Goal: Task Accomplishment & Management: Manage account settings

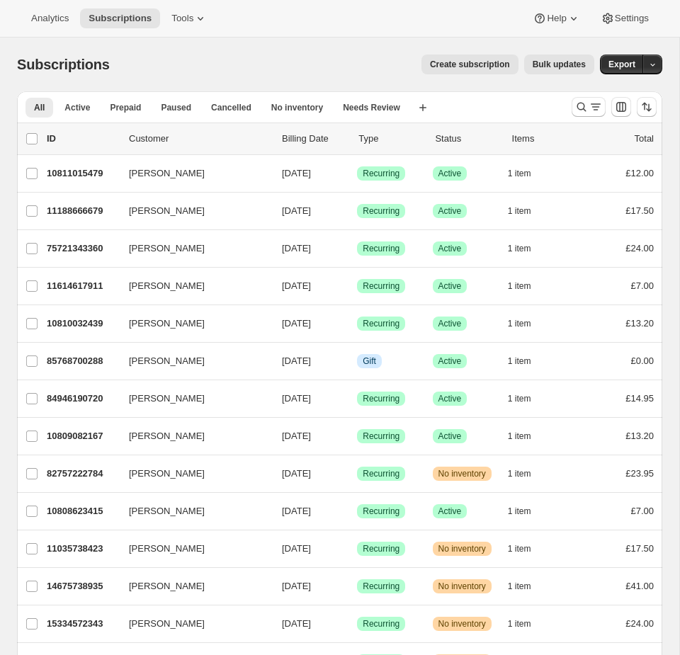
click at [203, 29] on div "Analytics Subscriptions Tools Help Settings" at bounding box center [340, 19] width 680 height 38
click at [193, 16] on span "Tools" at bounding box center [182, 18] width 22 height 11
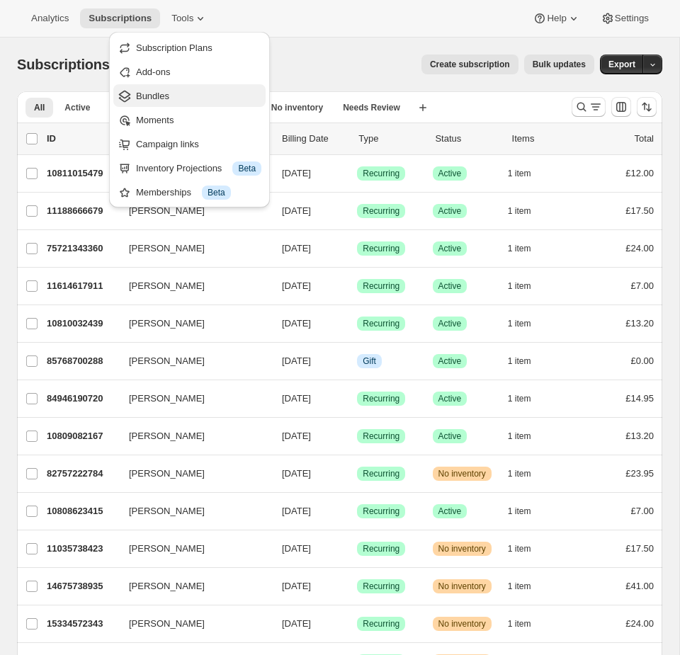
click at [159, 87] on button "Bundles" at bounding box center [189, 95] width 152 height 23
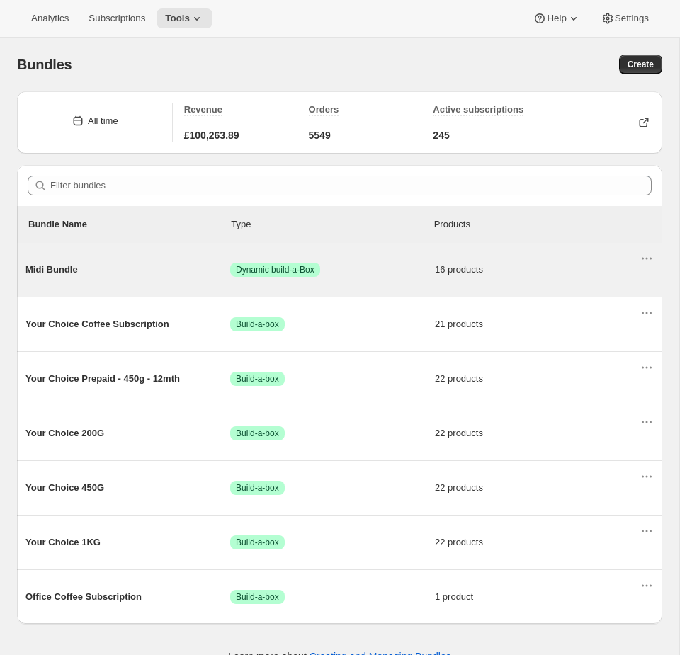
click at [152, 275] on span "Midi Bundle" at bounding box center [128, 270] width 205 height 14
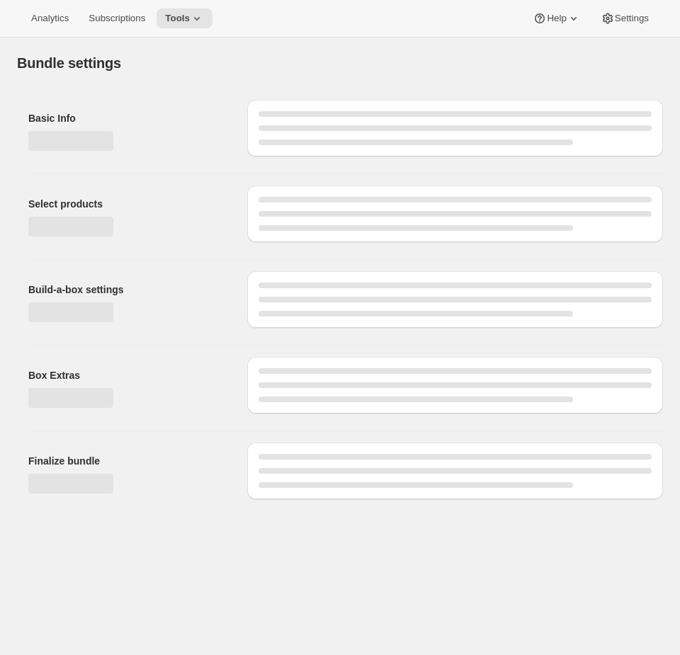
type input "Midi Bundle"
radio input "true"
select select "minMax"
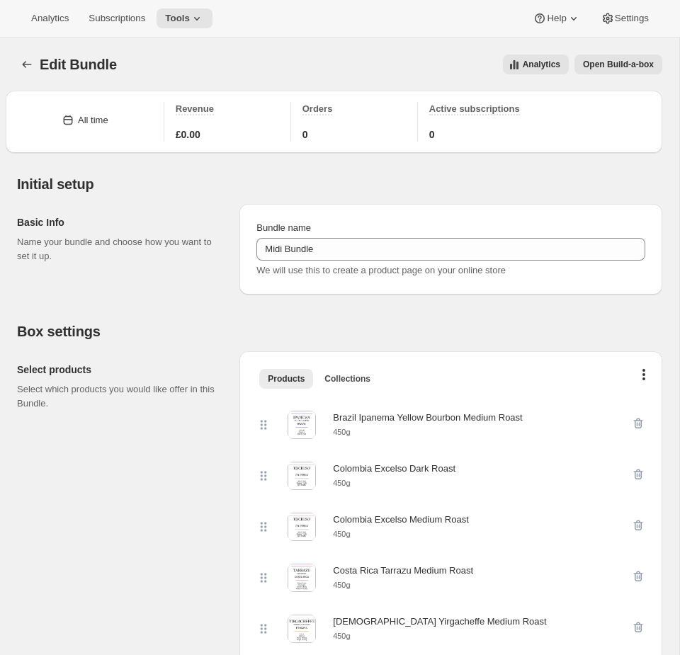
scroll to position [1, 0]
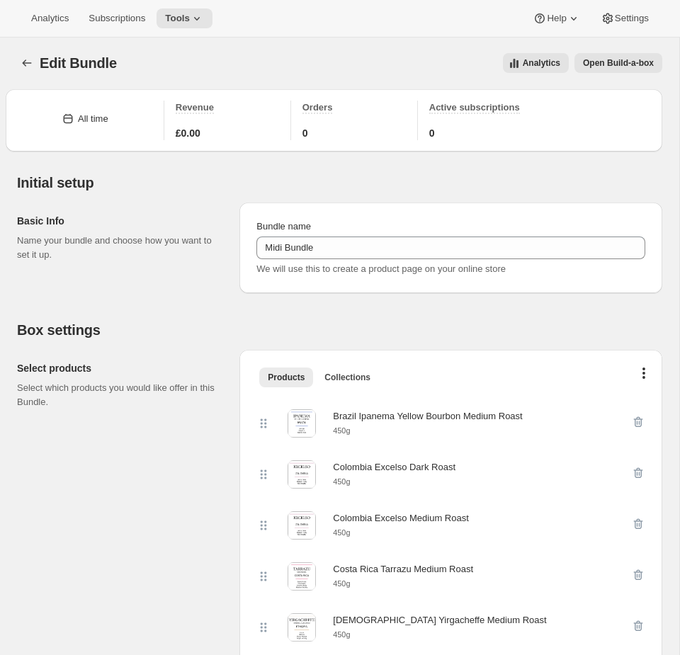
click at [617, 55] on button "Open Build-a-box" at bounding box center [619, 63] width 88 height 20
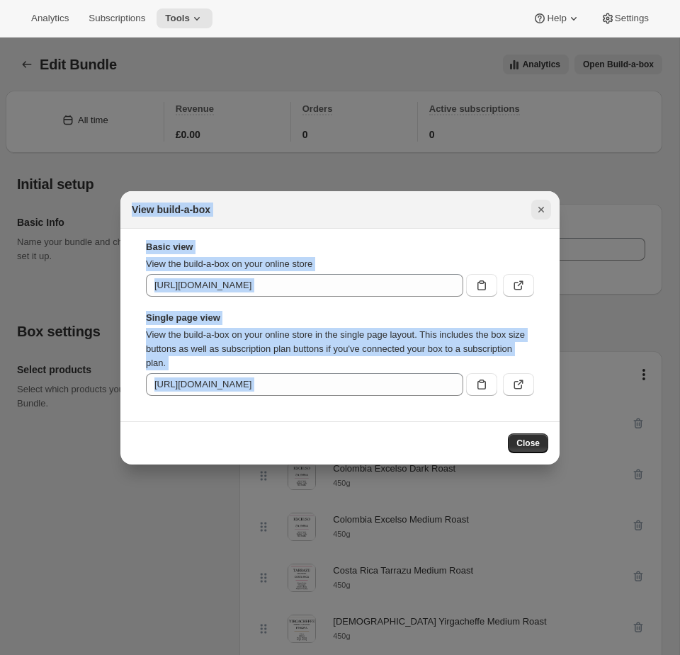
click at [546, 218] on button "Close" at bounding box center [541, 210] width 20 height 20
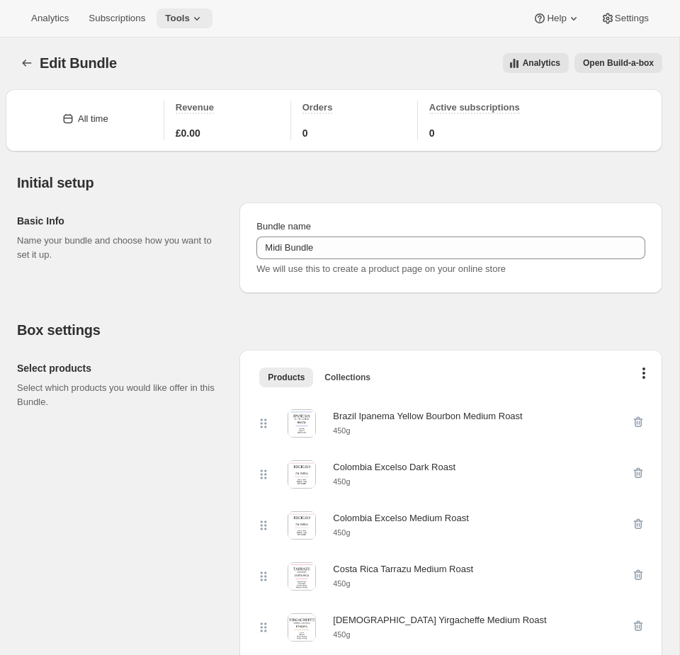
click at [191, 11] on button "Tools" at bounding box center [185, 19] width 56 height 20
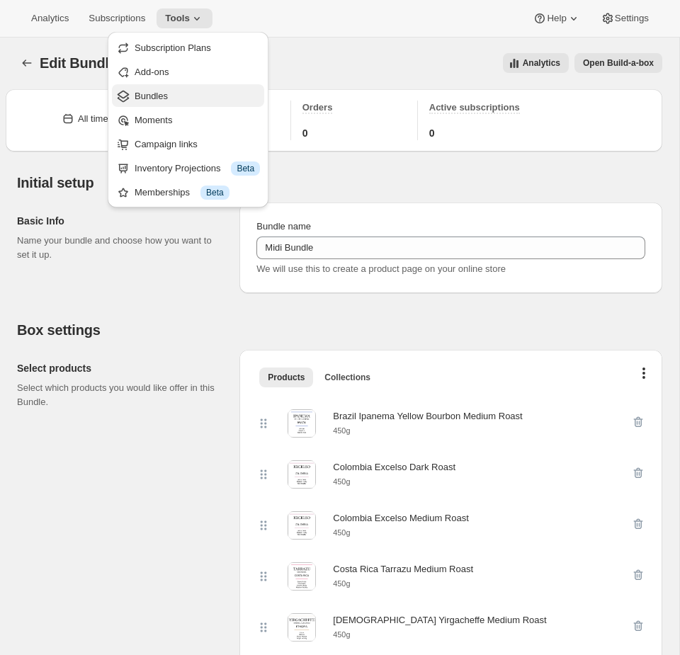
click at [177, 94] on span "Bundles" at bounding box center [197, 96] width 125 height 14
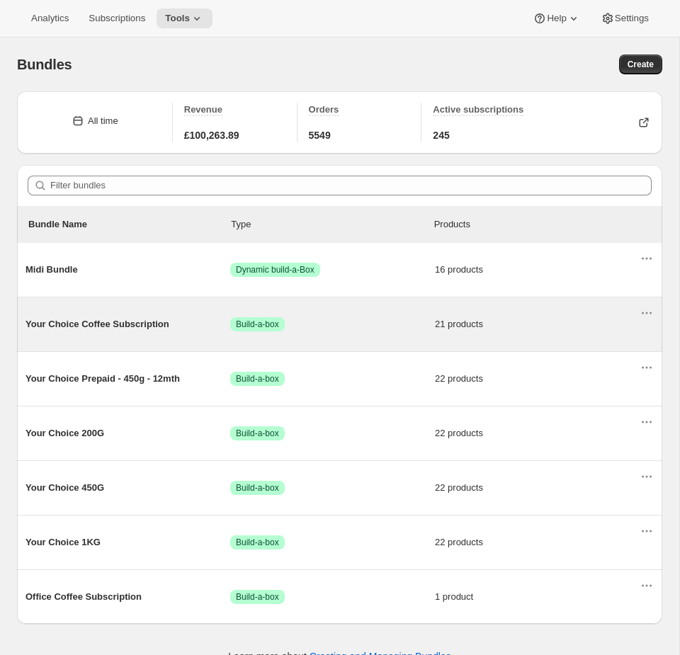
click at [356, 333] on div "Your Choice Coffee Subscription Success Build-a-box 21 products" at bounding box center [333, 324] width 614 height 37
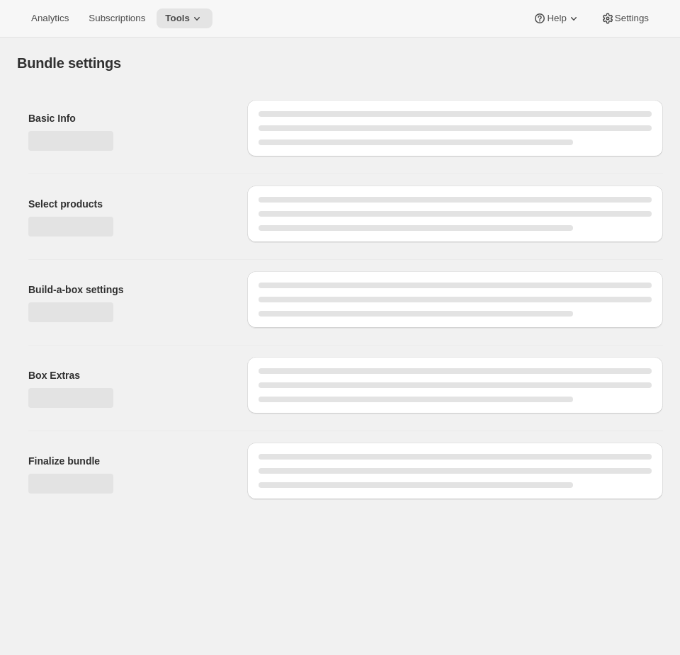
type input "Your Choice Coffee Subscription"
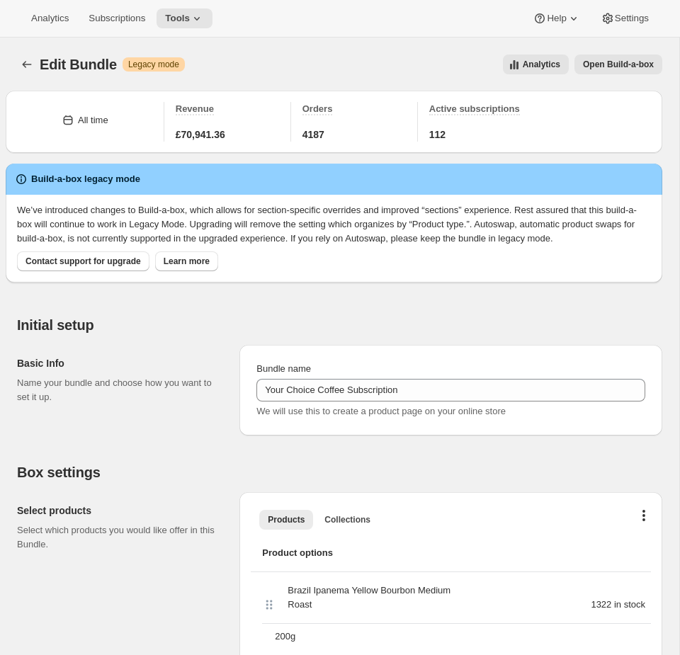
click at [617, 57] on button "Open Build-a-box" at bounding box center [619, 65] width 88 height 20
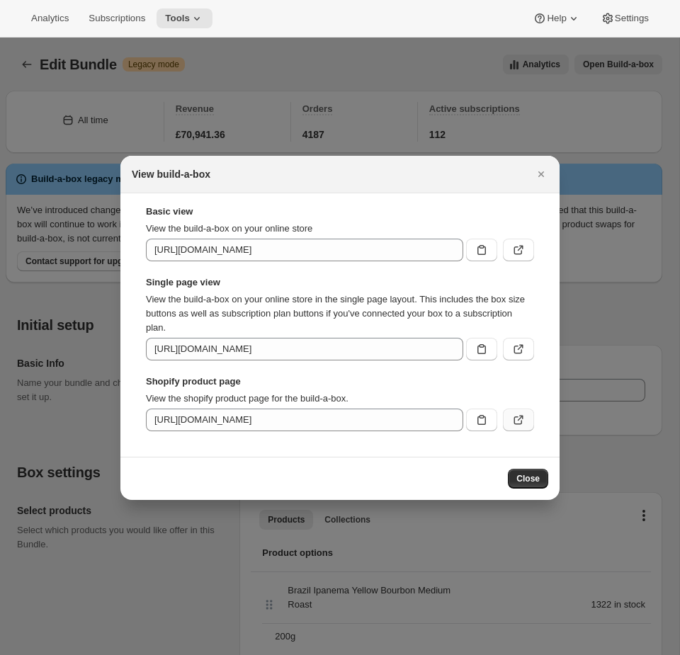
click at [528, 422] on button ":ri8:" at bounding box center [518, 420] width 31 height 23
click at [385, 98] on div at bounding box center [340, 327] width 680 height 655
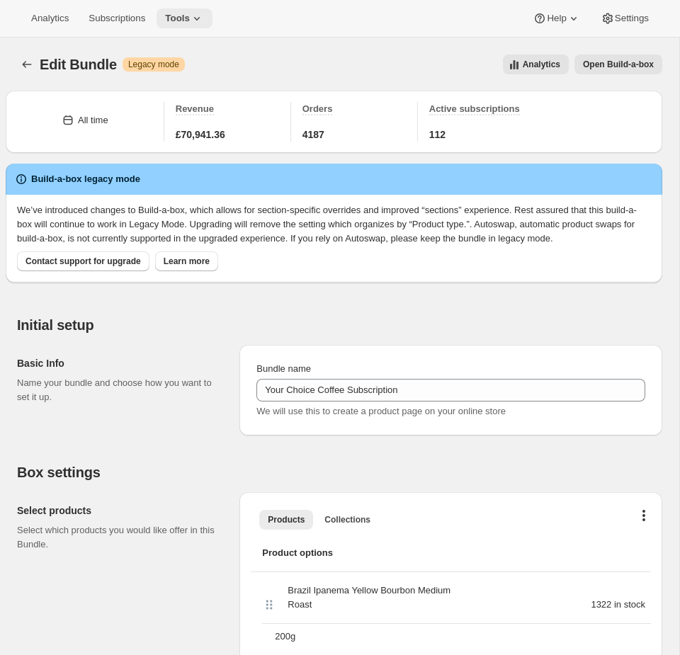
click at [184, 18] on span "Tools" at bounding box center [177, 18] width 25 height 11
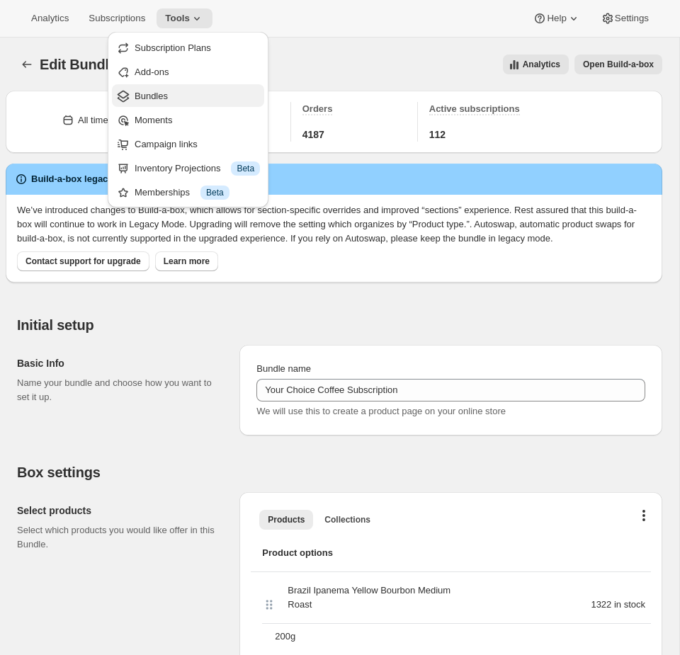
click at [156, 100] on span "Bundles" at bounding box center [151, 96] width 33 height 11
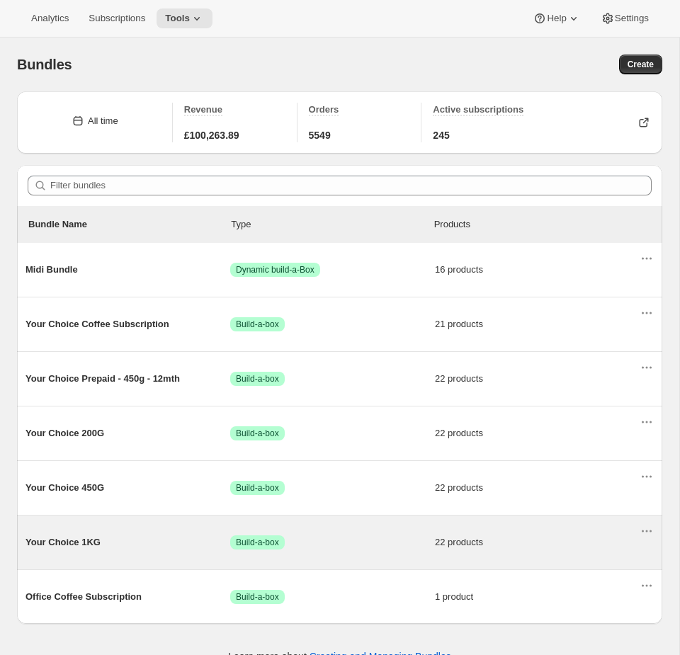
scroll to position [38, 0]
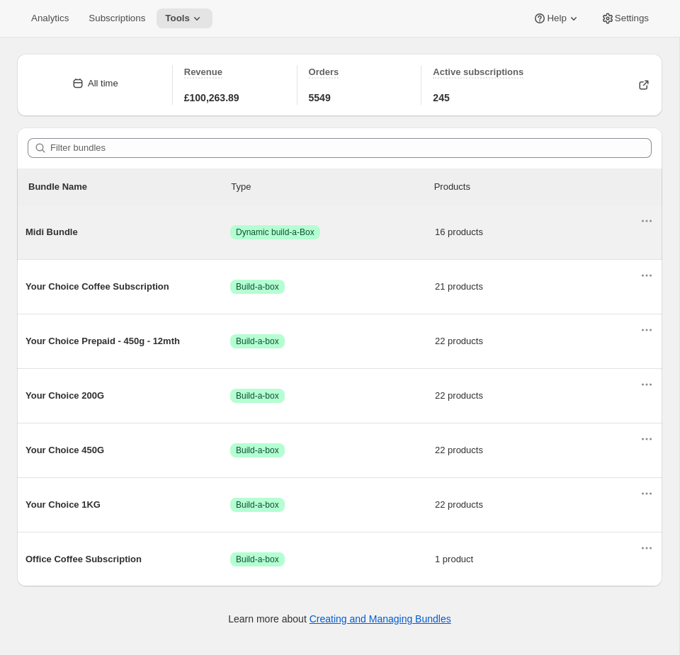
click at [362, 232] on span "Success Dynamic build-a-Box" at bounding box center [332, 232] width 205 height 14
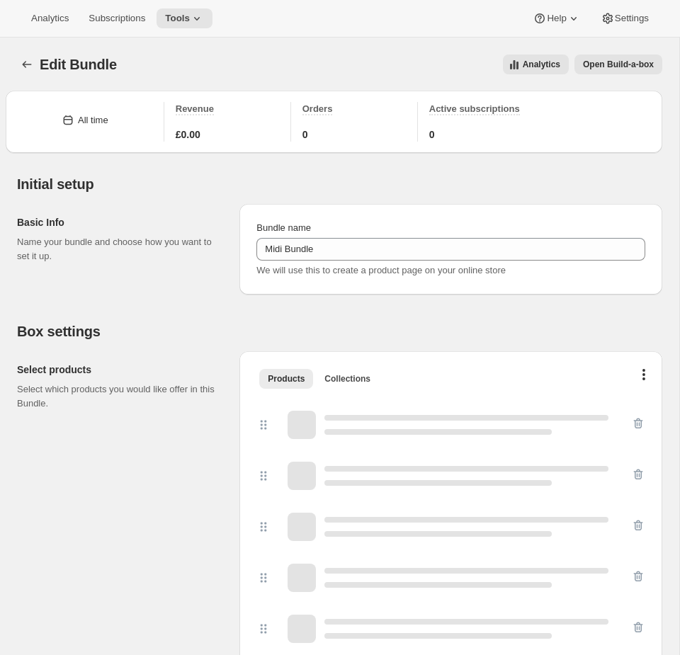
type input "Midi Bundle"
radio input "true"
select select "minMax"
click at [638, 60] on span "Open Build-a-box" at bounding box center [618, 64] width 71 height 11
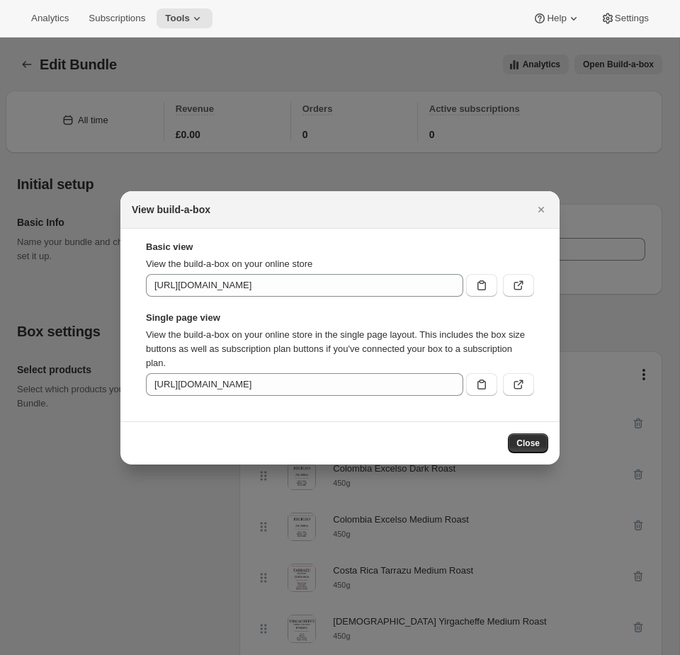
click at [541, 453] on div "Close" at bounding box center [339, 443] width 439 height 43
click at [534, 444] on span "Close" at bounding box center [527, 443] width 23 height 11
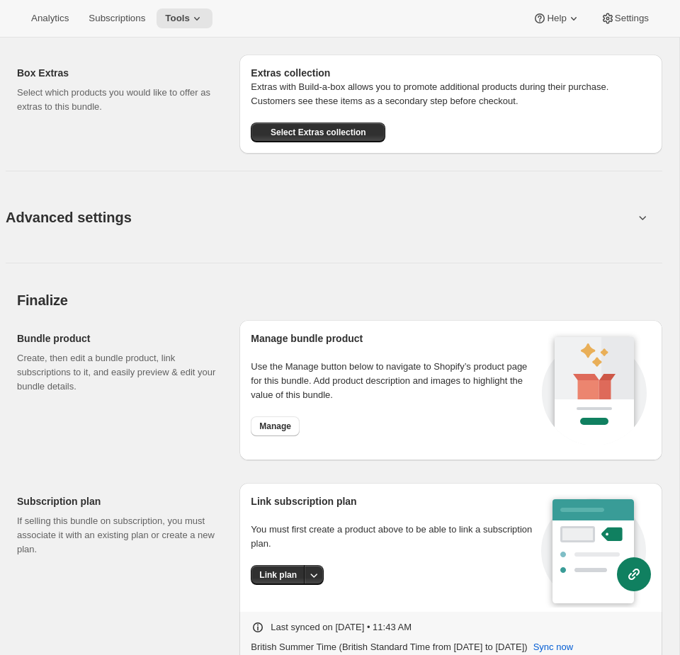
scroll to position [1723, 0]
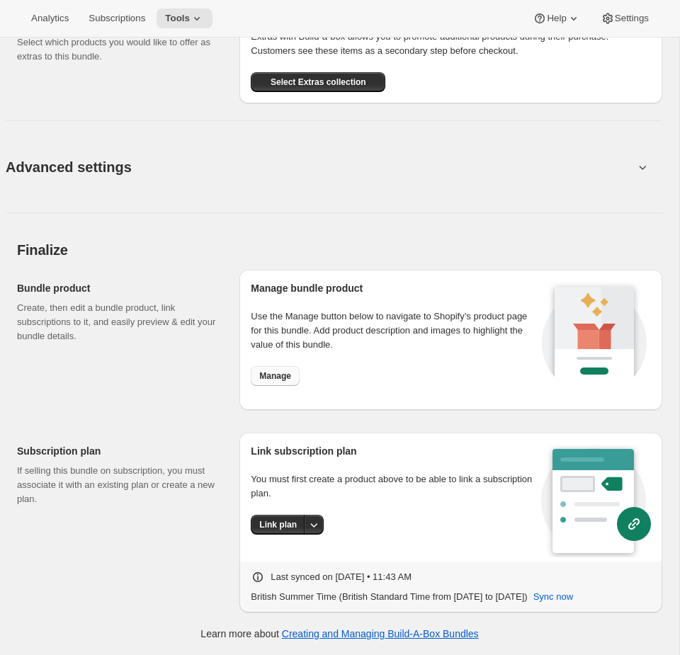
click at [279, 380] on span "Manage" at bounding box center [275, 376] width 32 height 11
